Goal: Task Accomplishment & Management: Complete application form

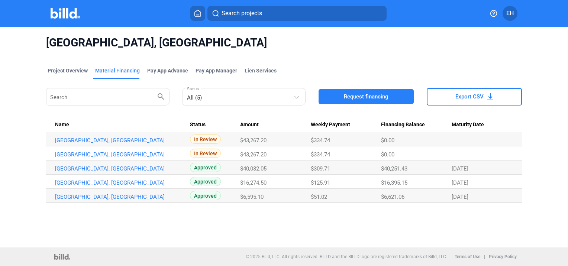
click at [199, 10] on icon at bounding box center [197, 13] width 7 height 7
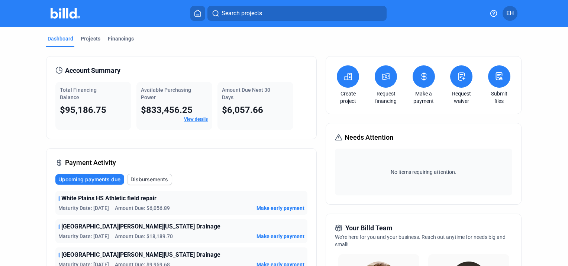
click at [344, 78] on icon at bounding box center [348, 76] width 9 height 9
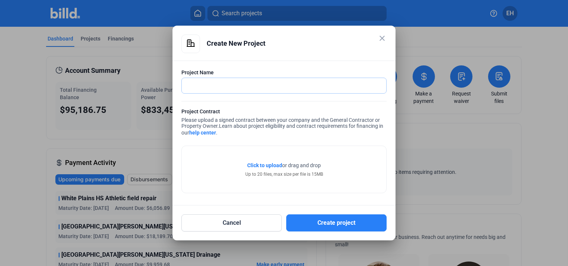
click at [247, 82] on input "text" at bounding box center [284, 85] width 205 height 15
type input "The Masters School"
click at [263, 164] on span "Click to upload" at bounding box center [264, 166] width 35 height 6
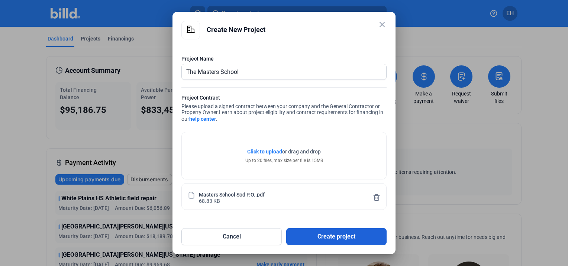
click at [317, 235] on button "Create project" at bounding box center [336, 236] width 100 height 17
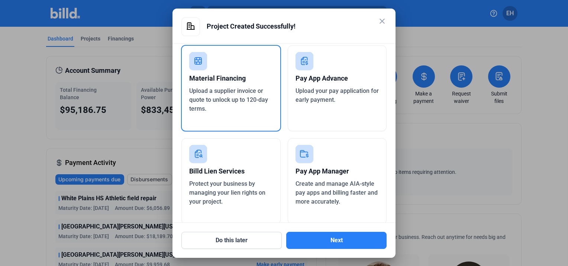
scroll to position [32, 0]
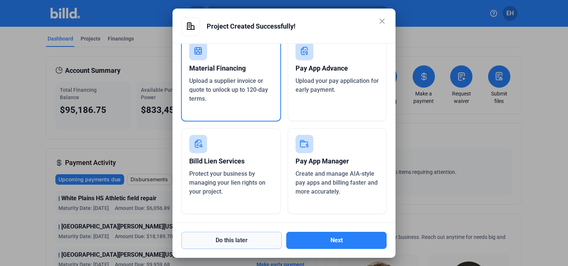
click at [251, 242] on button "Do this later" at bounding box center [231, 240] width 100 height 17
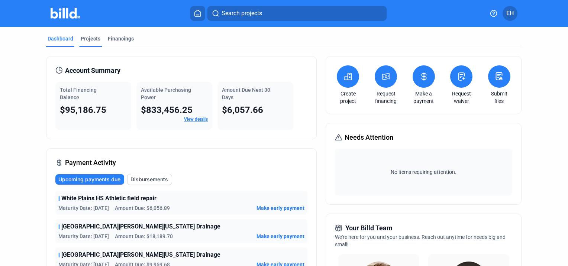
click at [92, 42] on div "Projects" at bounding box center [91, 38] width 20 height 7
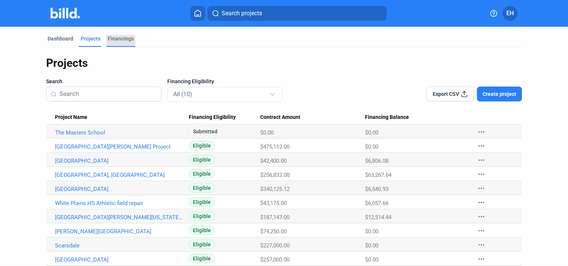
click at [119, 42] on div "Financings" at bounding box center [120, 41] width 29 height 12
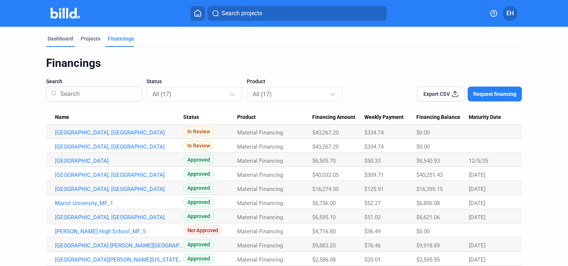
click at [65, 39] on div "Dashboard" at bounding box center [61, 38] width 26 height 7
